Goal: Use online tool/utility

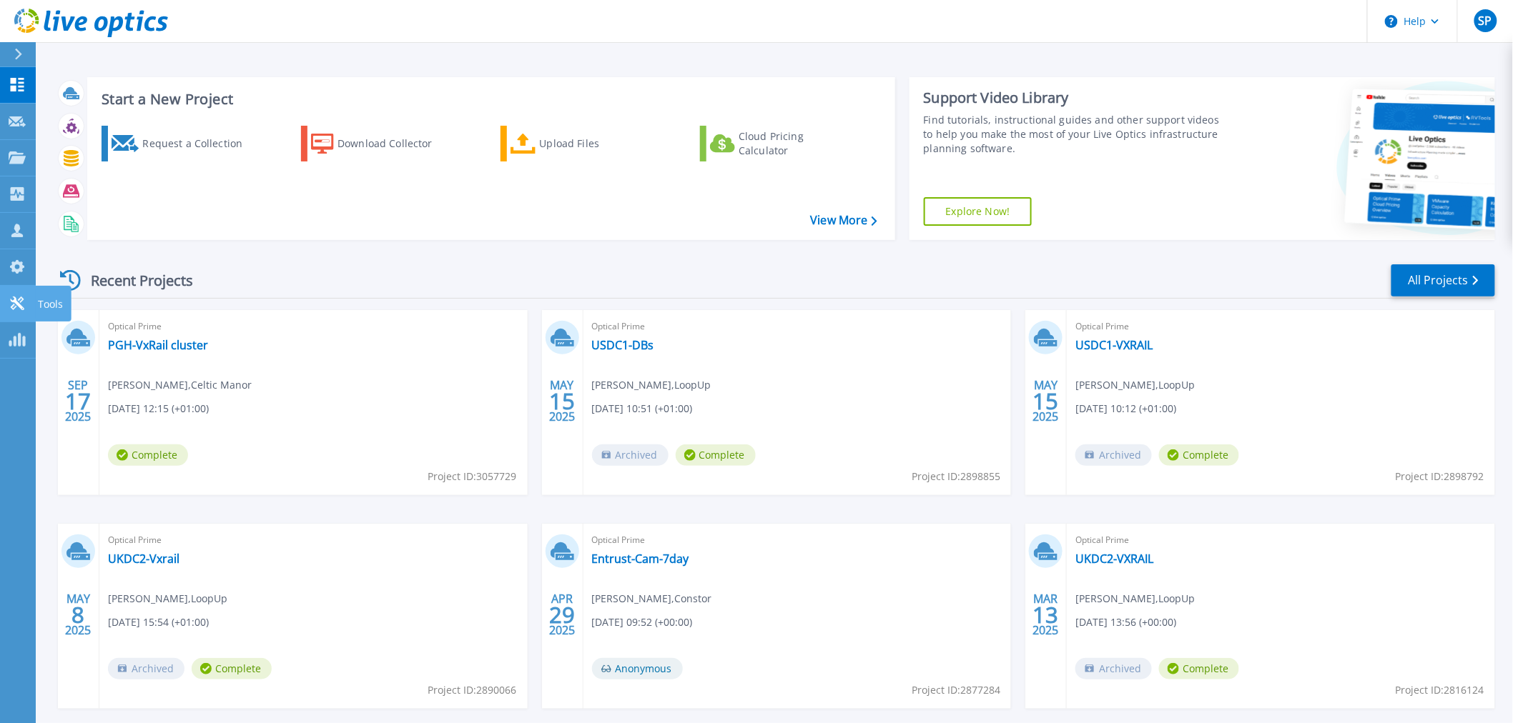
click at [54, 301] on p "Tools" at bounding box center [50, 304] width 25 height 37
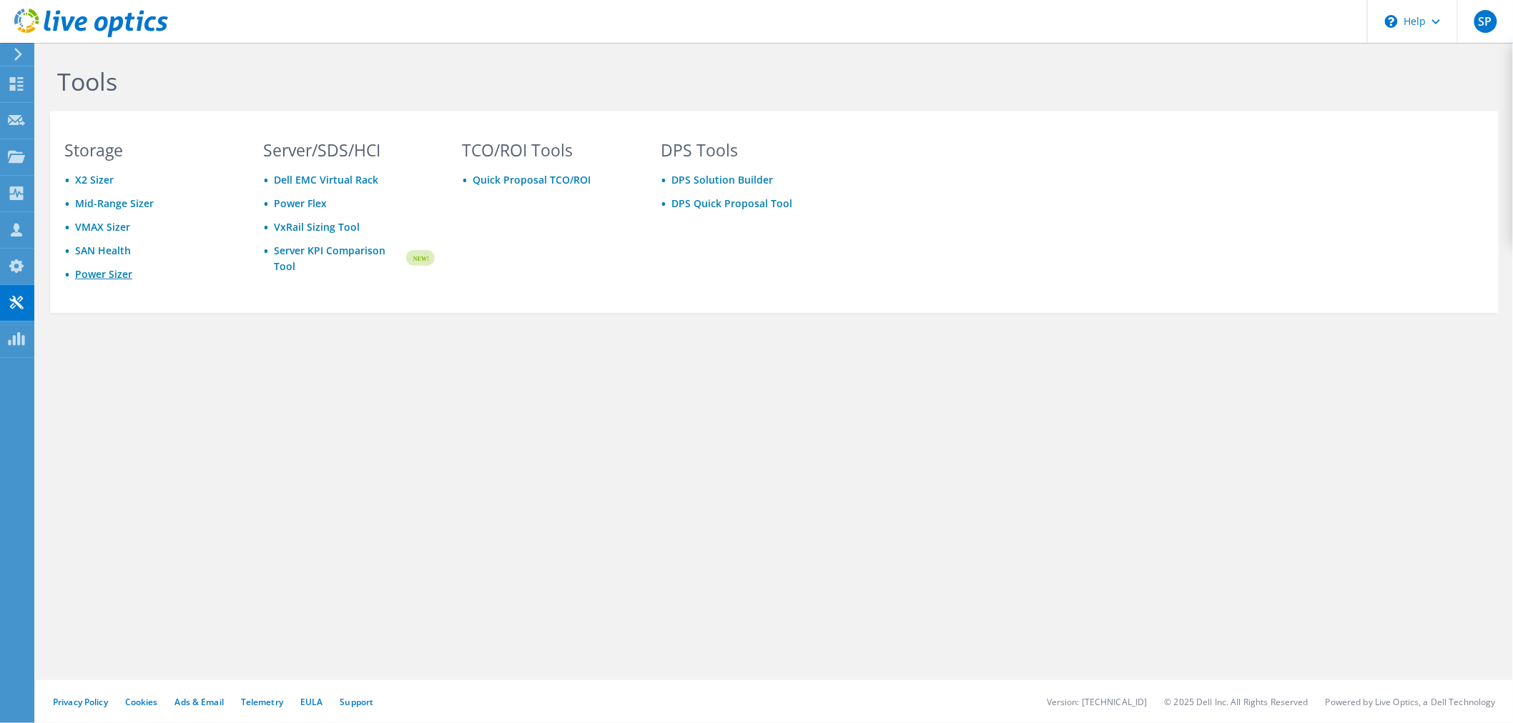
click at [91, 272] on link "Power Sizer" at bounding box center [103, 274] width 57 height 14
